Goal: Check status

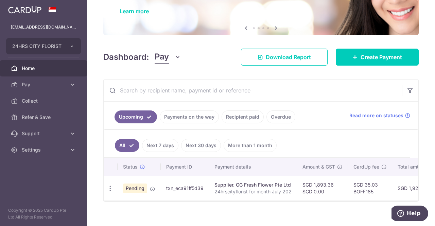
scroll to position [61, 0]
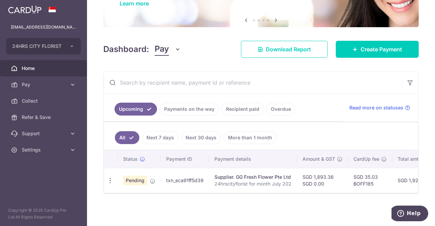
click at [220, 175] on div "Supplier. GG Fresh Flower Pte Ltd" at bounding box center [252, 177] width 77 height 7
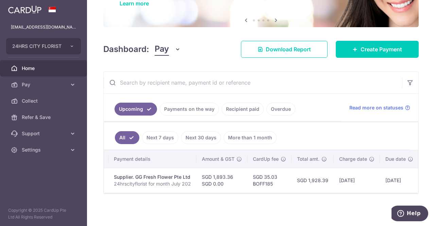
scroll to position [0, 154]
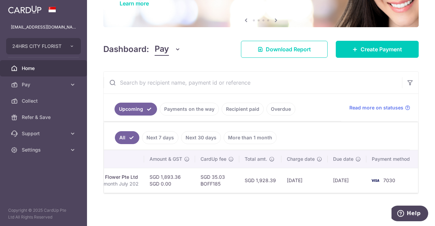
click at [199, 178] on td "SGD 35.03 BOFF185" at bounding box center [217, 180] width 44 height 25
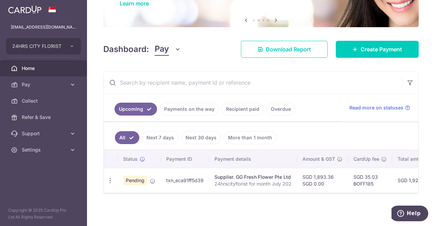
click at [182, 170] on td "txn_eca91ff5d39" at bounding box center [185, 180] width 48 height 25
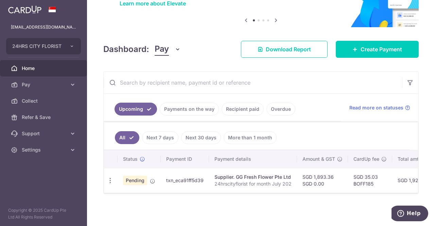
click at [298, 175] on td "SGD 1,893.36 SGD 0.00" at bounding box center [322, 180] width 51 height 25
click at [319, 176] on td "SGD 1,893.36 SGD 0.00" at bounding box center [322, 180] width 51 height 25
click at [222, 184] on td "Supplier. GG Fresh Flower Pte Ltd 24hrscityflorist for month July 202" at bounding box center [253, 180] width 88 height 25
click at [383, 104] on span "Read more on statuses" at bounding box center [376, 107] width 54 height 7
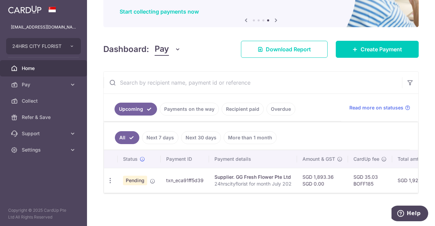
click at [238, 176] on div "Supplier. GG Fresh Flower Pte Ltd" at bounding box center [252, 177] width 77 height 7
click at [176, 176] on td "txn_eca91ff5d39" at bounding box center [185, 180] width 48 height 25
click at [131, 176] on span "Pending" at bounding box center [135, 181] width 24 height 10
click at [141, 156] on icon at bounding box center [142, 158] width 5 height 5
click at [43, 131] on span "Support" at bounding box center [44, 133] width 45 height 7
